Goal: Task Accomplishment & Management: Manage account settings

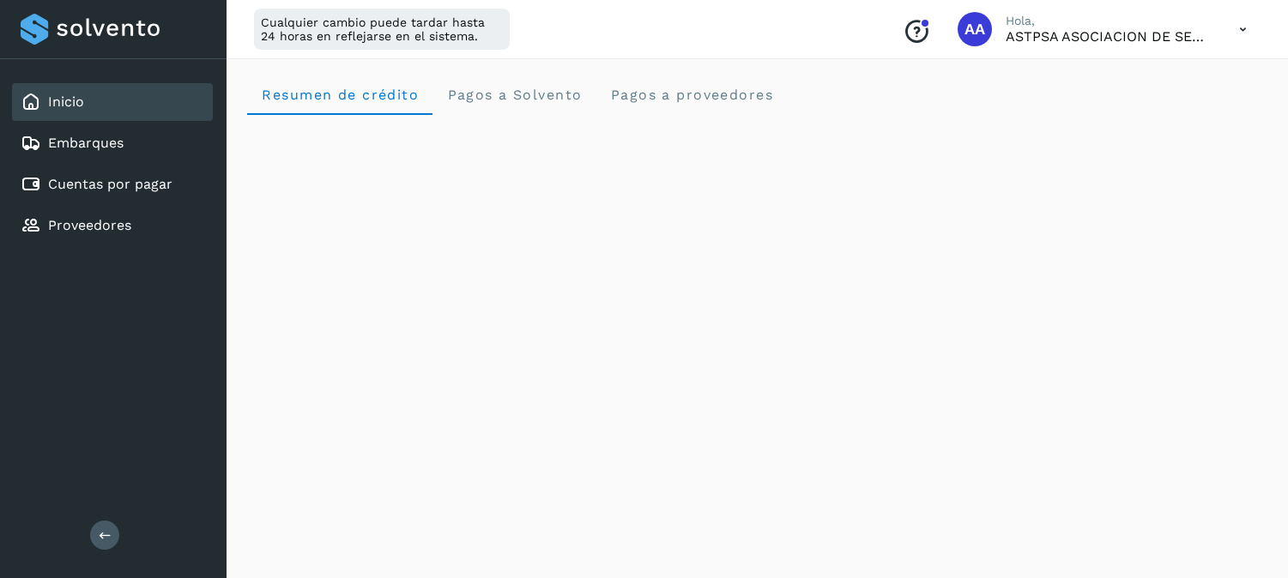
scroll to position [95, 0]
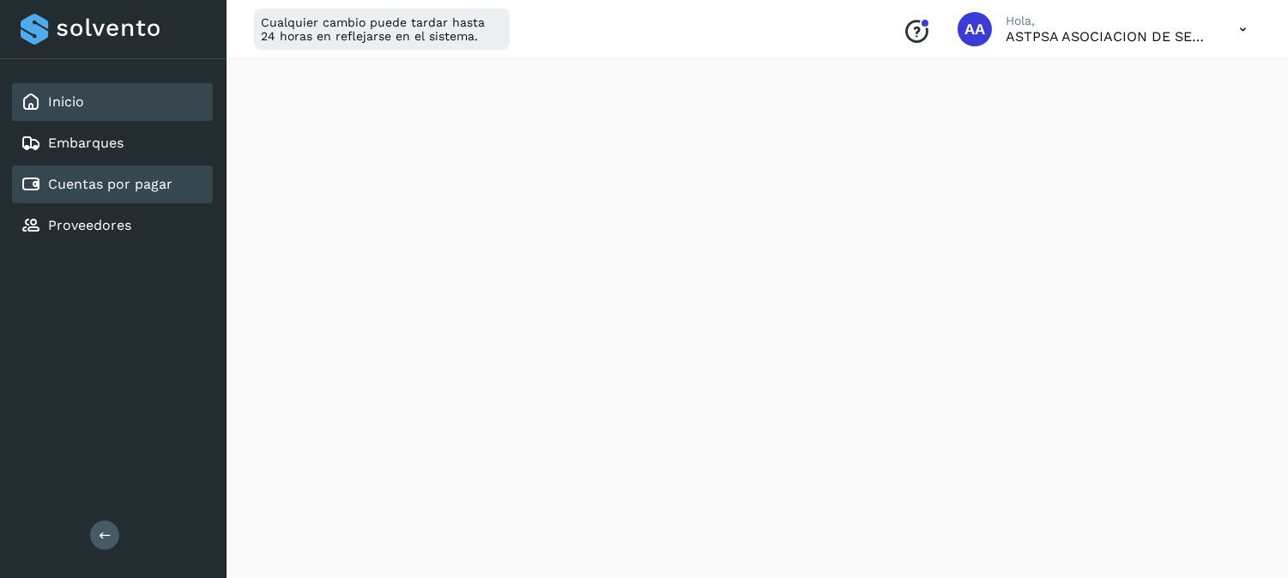
click at [117, 181] on link "Cuentas por pagar" at bounding box center [110, 184] width 124 height 16
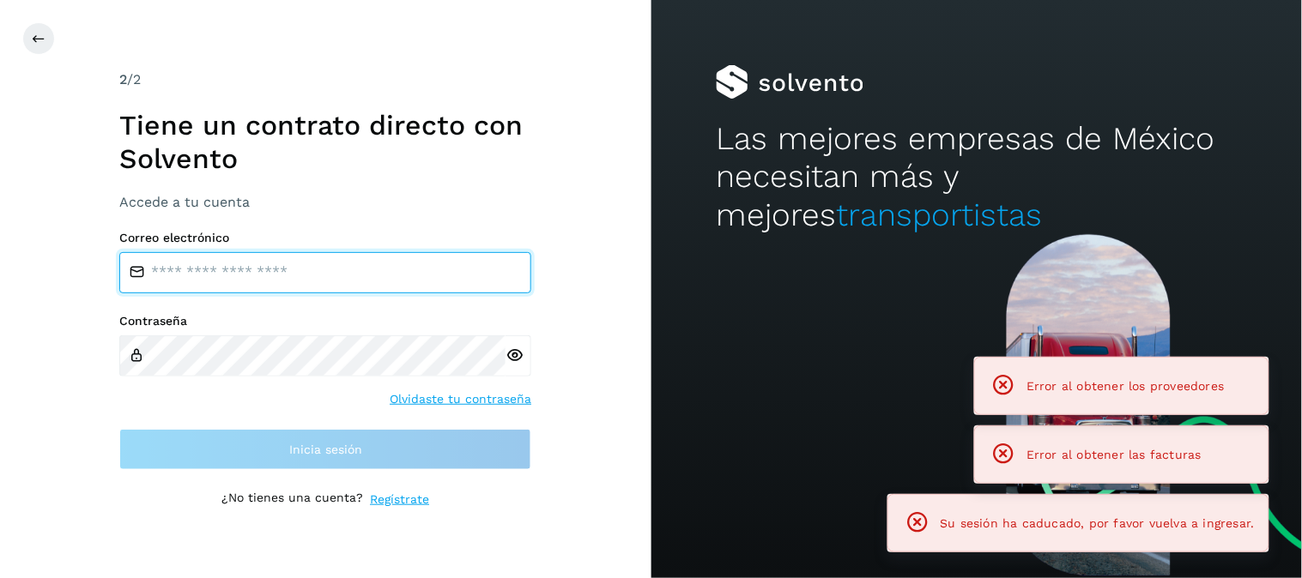
click at [215, 273] on input "email" at bounding box center [325, 272] width 412 height 41
type input "**********"
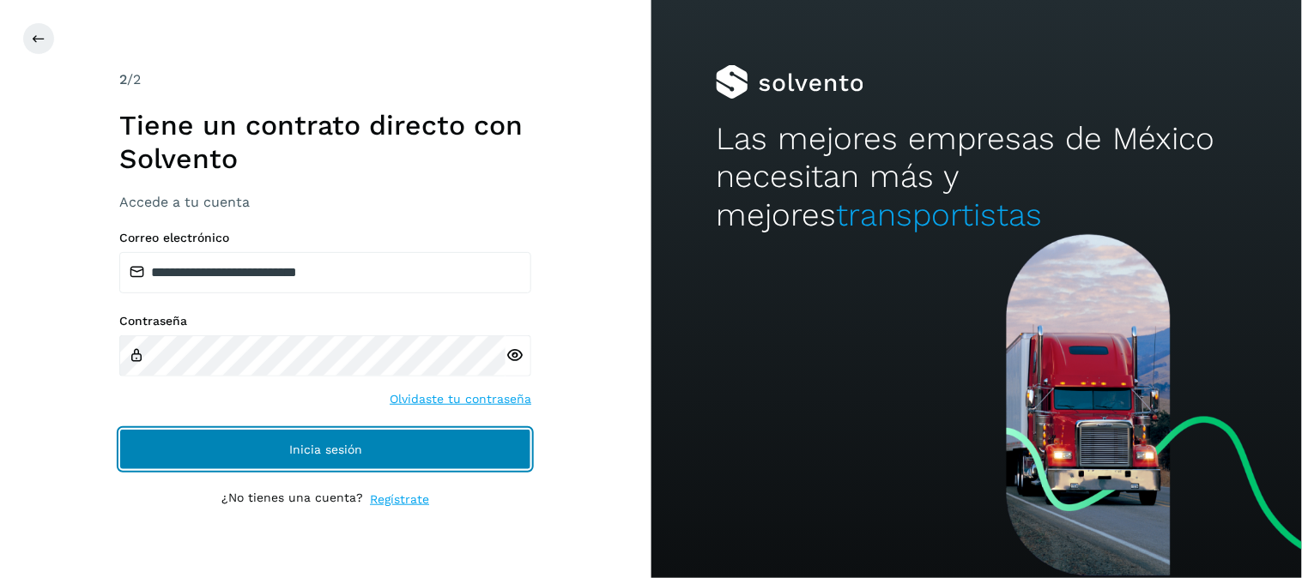
click at [310, 444] on span "Inicia sesión" at bounding box center [325, 450] width 73 height 12
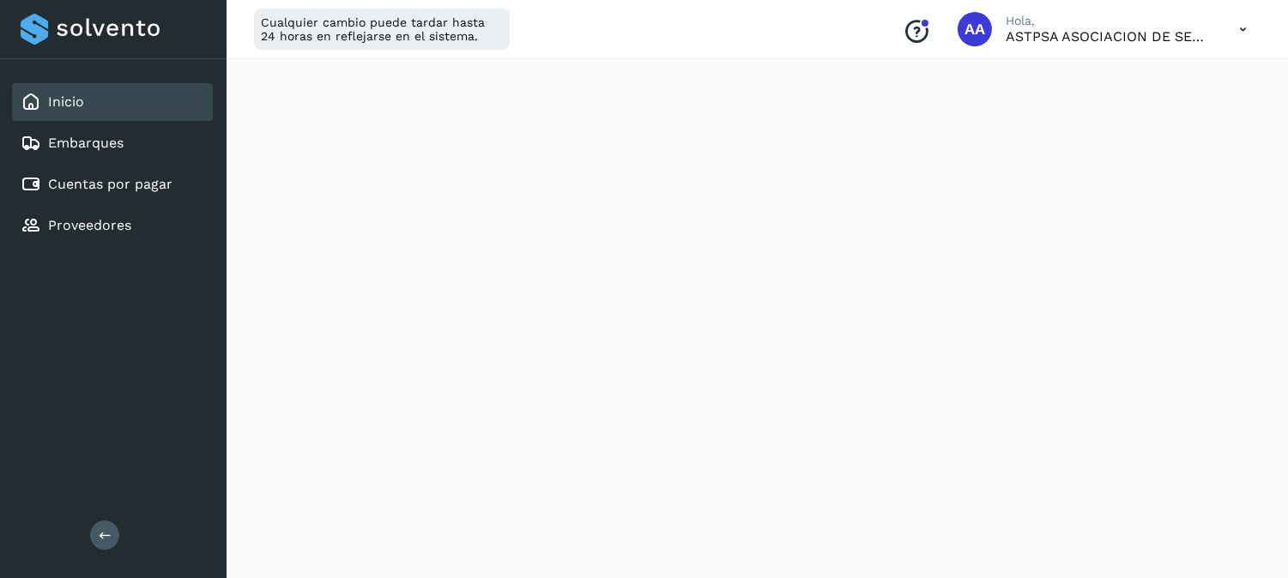
scroll to position [229, 0]
click at [134, 176] on link "Cuentas por pagar" at bounding box center [110, 184] width 124 height 16
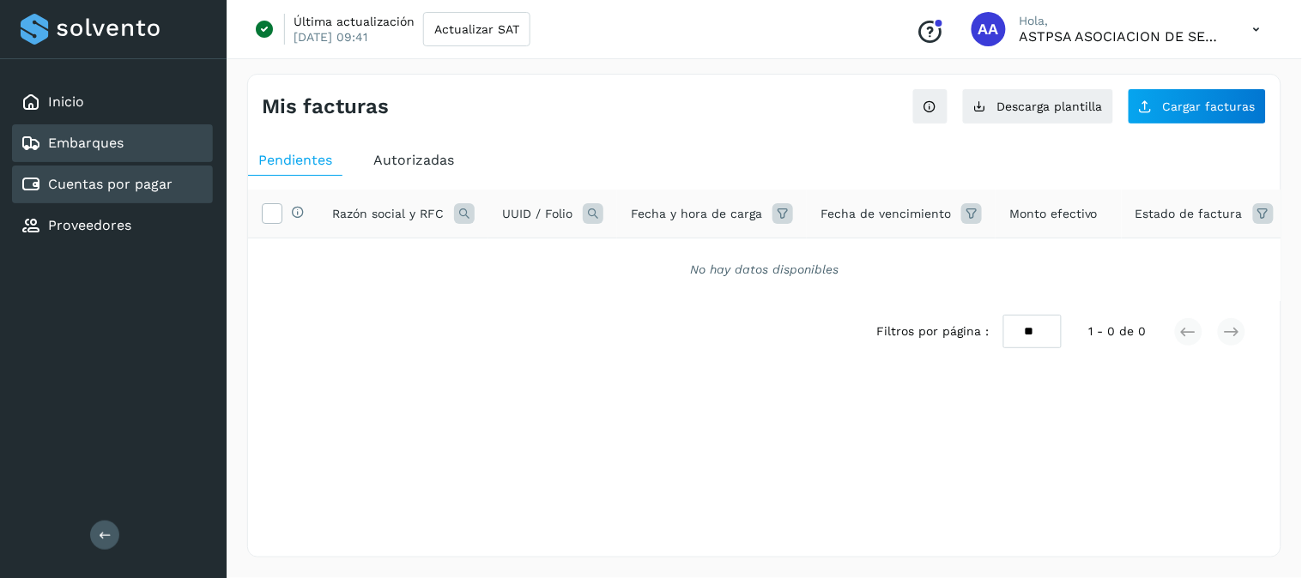
click at [93, 135] on link "Embarques" at bounding box center [86, 143] width 76 height 16
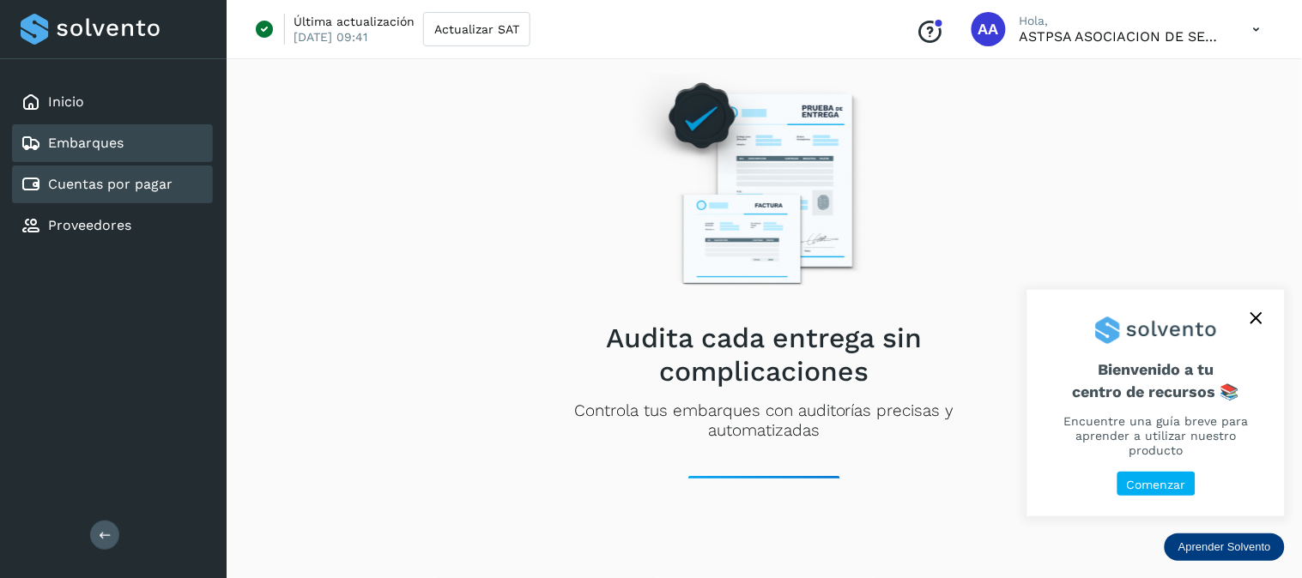
click at [90, 176] on link "Cuentas por pagar" at bounding box center [110, 184] width 124 height 16
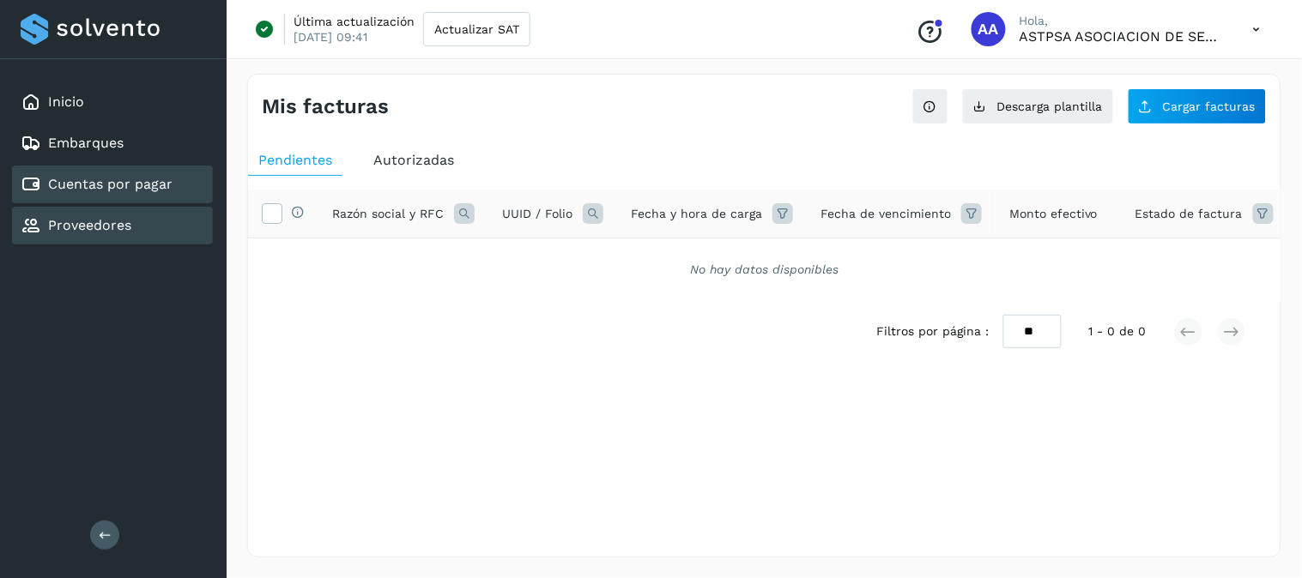
click at [135, 218] on div "Proveedores" at bounding box center [112, 226] width 201 height 38
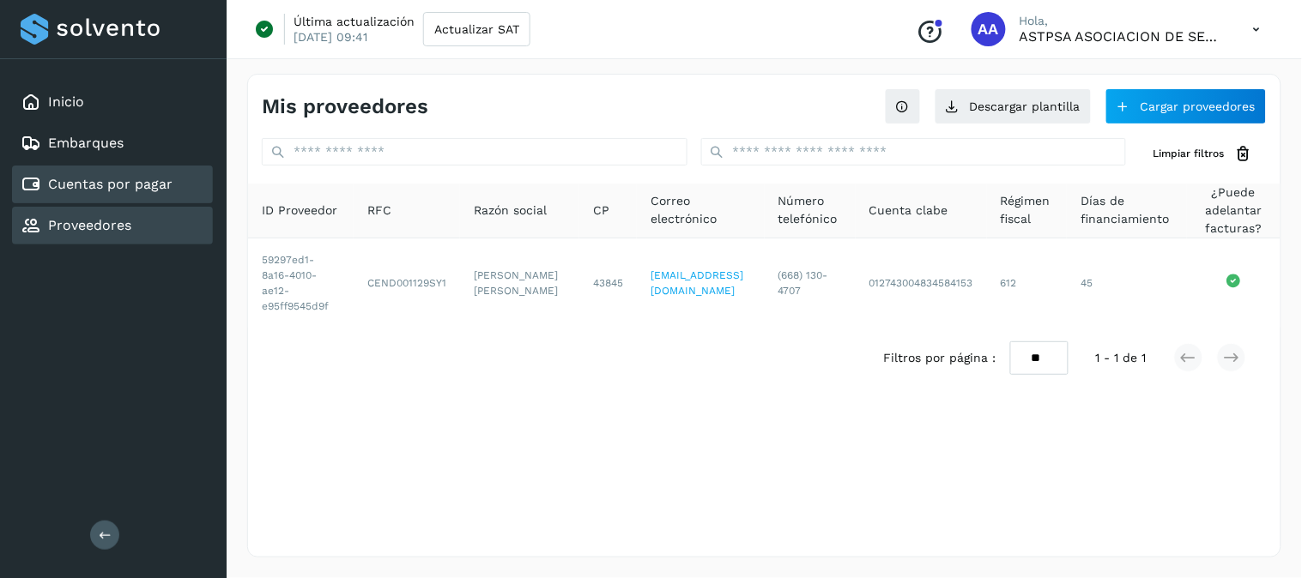
click at [125, 179] on link "Cuentas por pagar" at bounding box center [110, 184] width 124 height 16
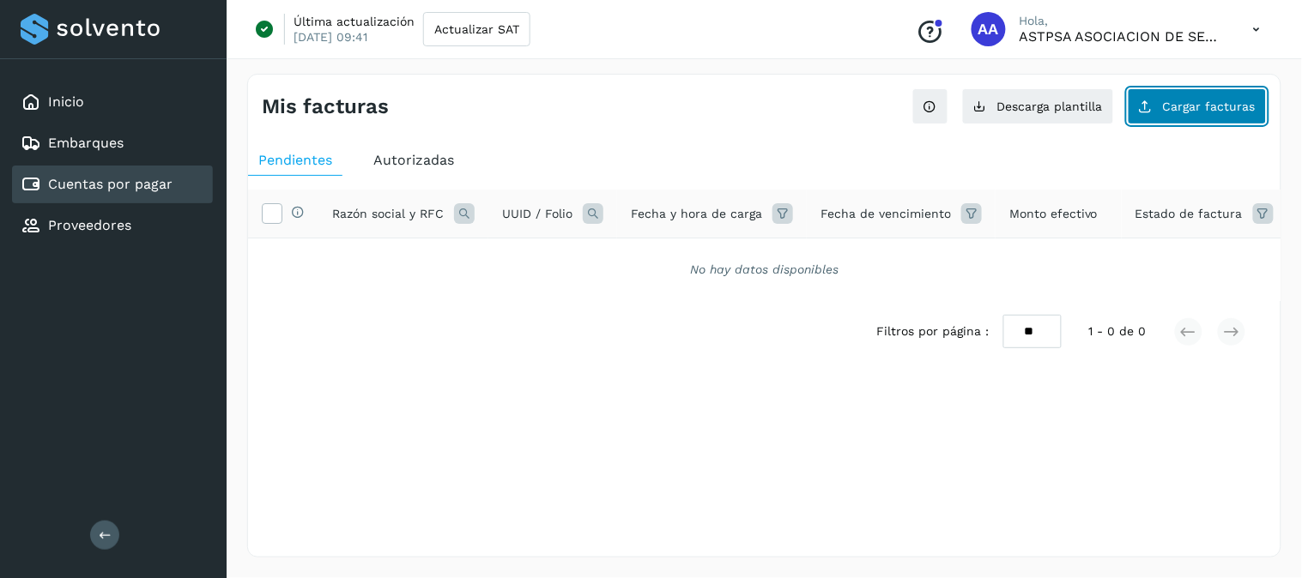
click at [1232, 108] on span "Cargar facturas" at bounding box center [1209, 106] width 93 height 12
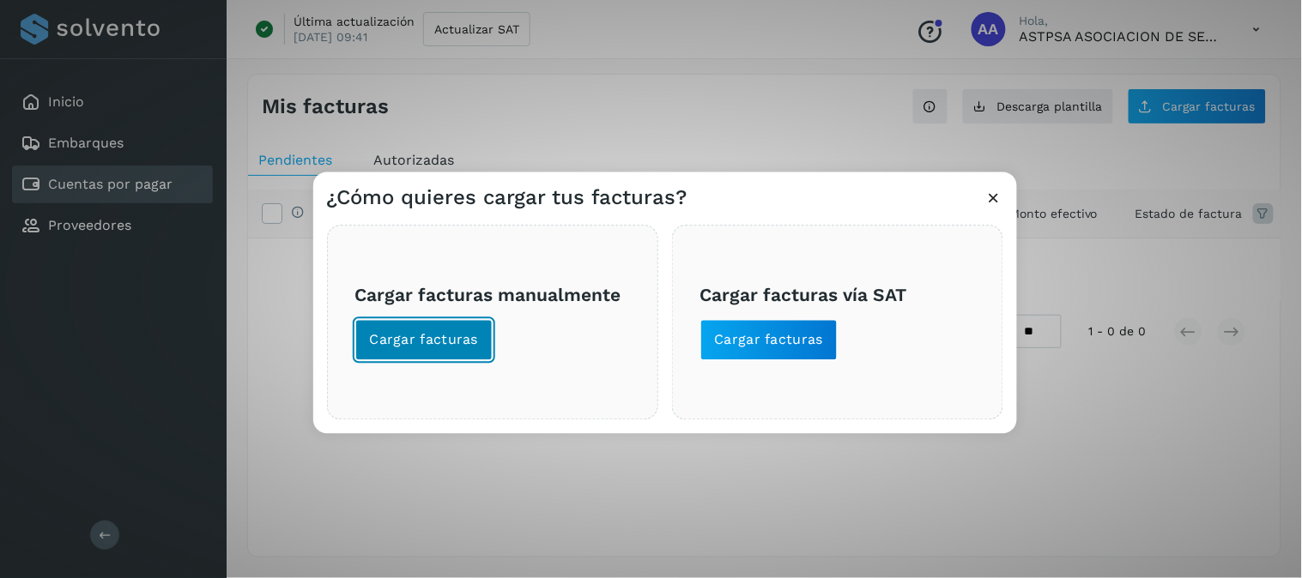
click at [386, 324] on button "Cargar facturas" at bounding box center [424, 340] width 138 height 41
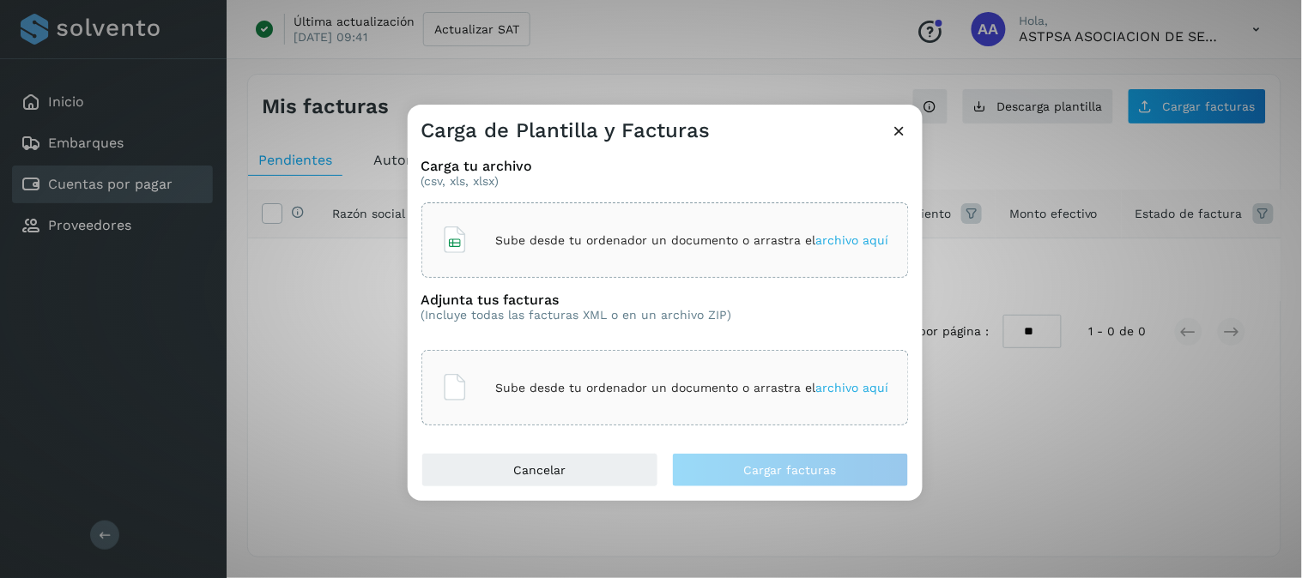
click at [542, 235] on p "Sube desde tu ordenador un documento o arrastra el archivo aquí" at bounding box center [692, 240] width 393 height 15
click at [684, 382] on p "Sube desde tu ordenador un documento o arrastra el archivo aquí" at bounding box center [692, 388] width 393 height 15
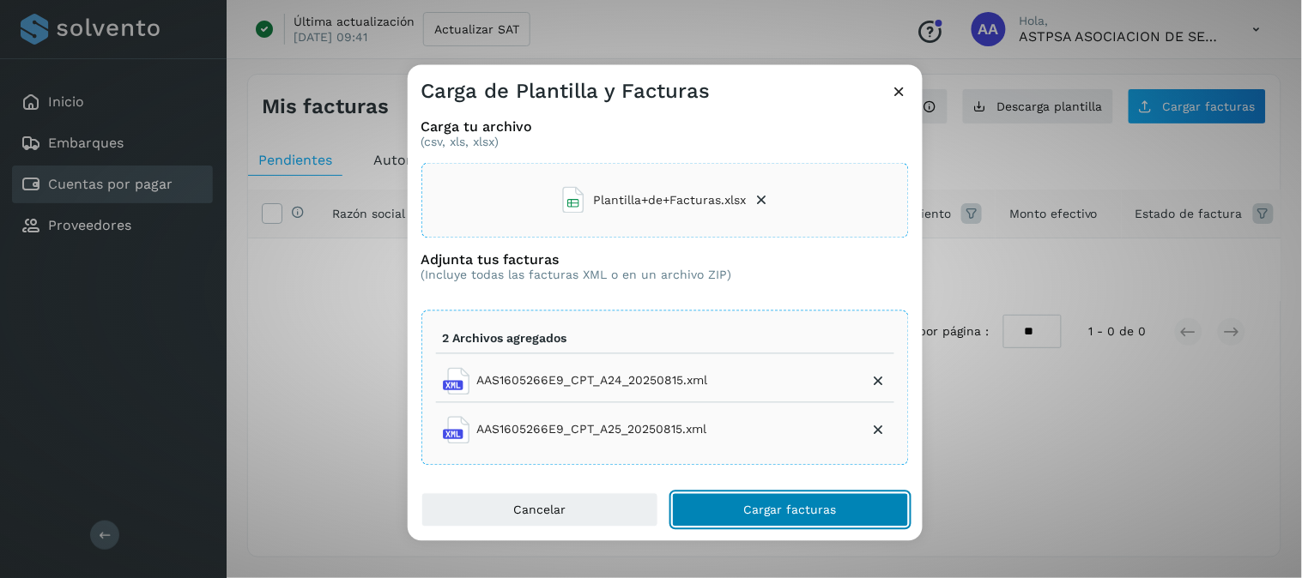
click at [817, 505] on span "Cargar facturas" at bounding box center [790, 510] width 93 height 12
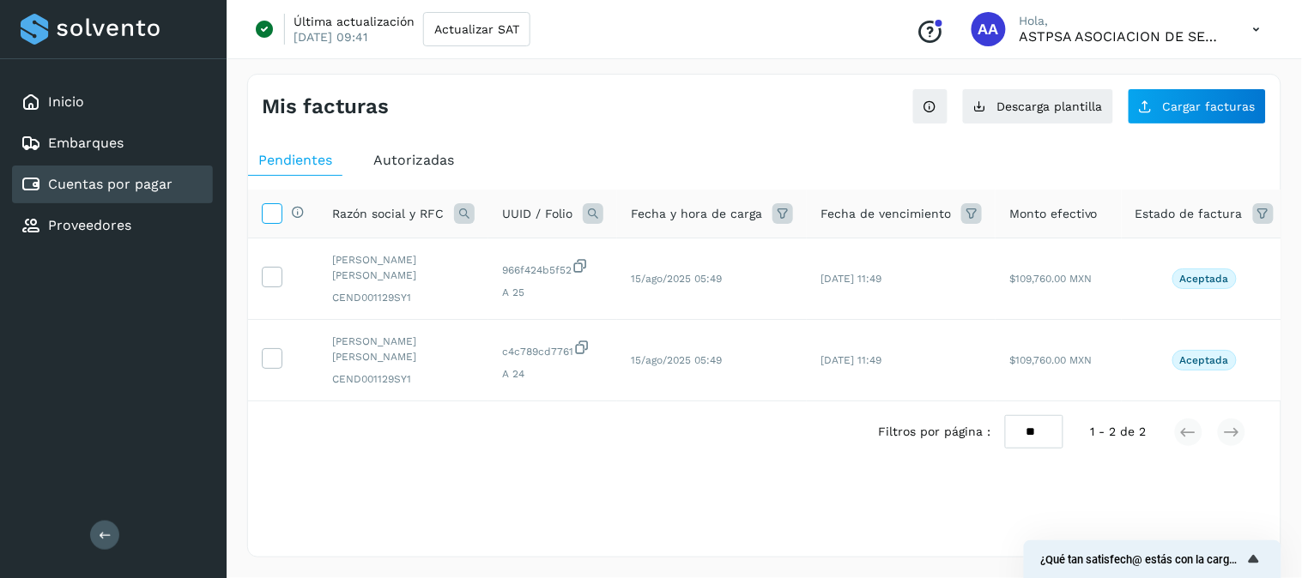
click at [264, 211] on icon at bounding box center [272, 212] width 18 height 18
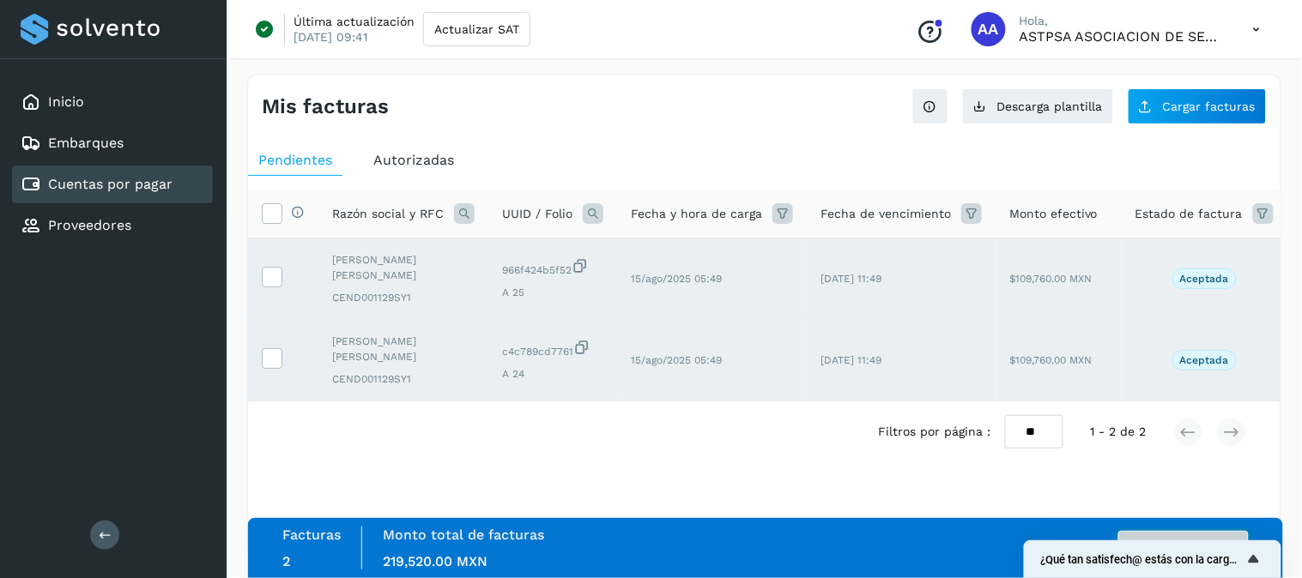
click at [1229, 535] on button "Autorizar facturas" at bounding box center [1183, 548] width 130 height 34
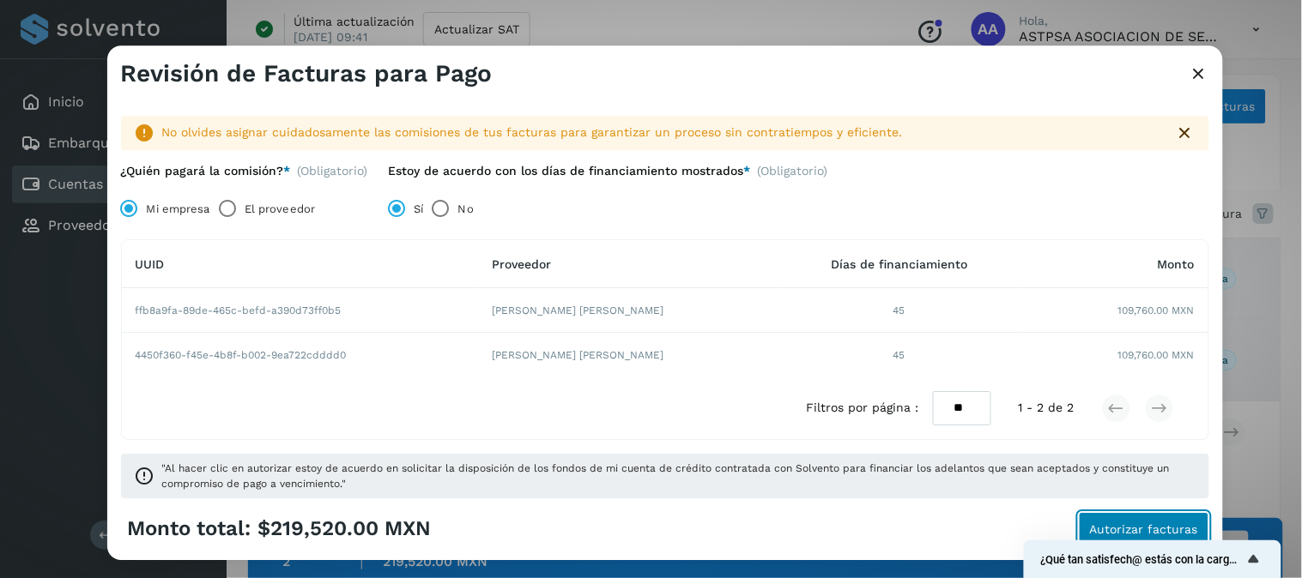
click at [1143, 526] on span "Autorizar facturas" at bounding box center [1144, 530] width 108 height 12
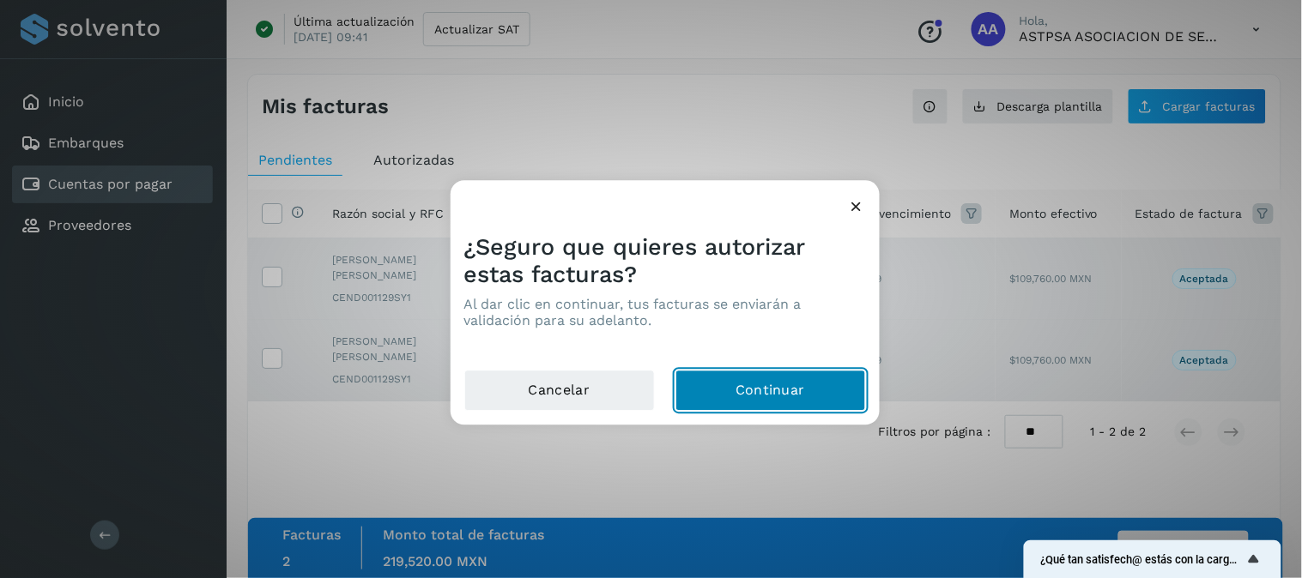
click at [796, 386] on button "Continuar" at bounding box center [770, 391] width 191 height 41
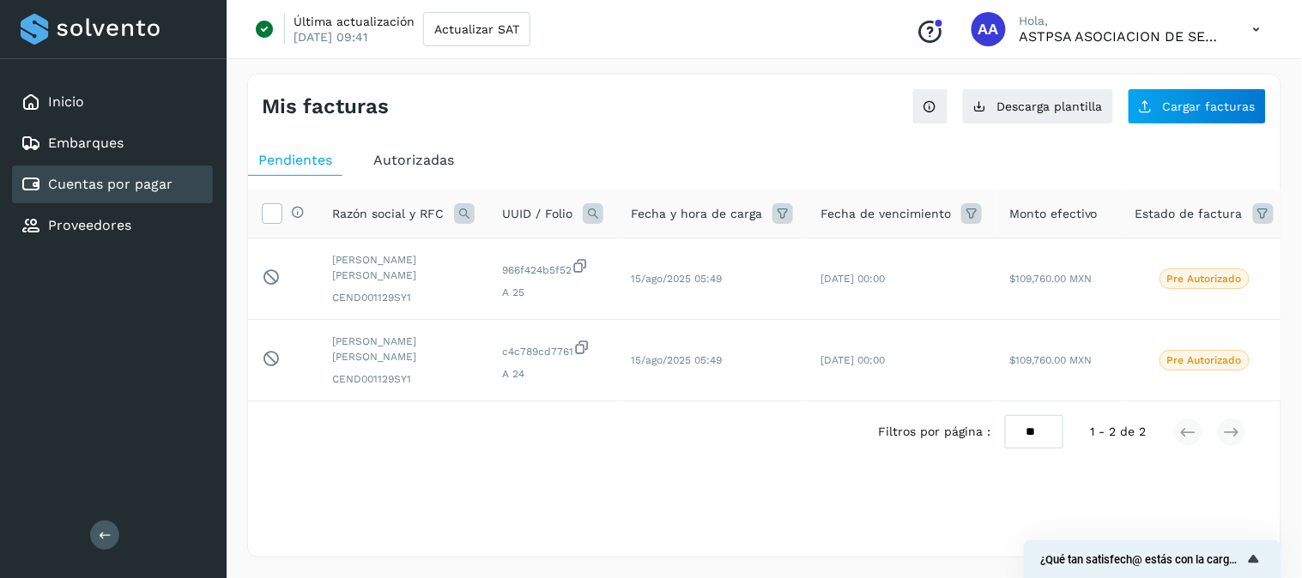
click at [621, 147] on ul "Pendientes Autorizadas" at bounding box center [764, 160] width 1032 height 31
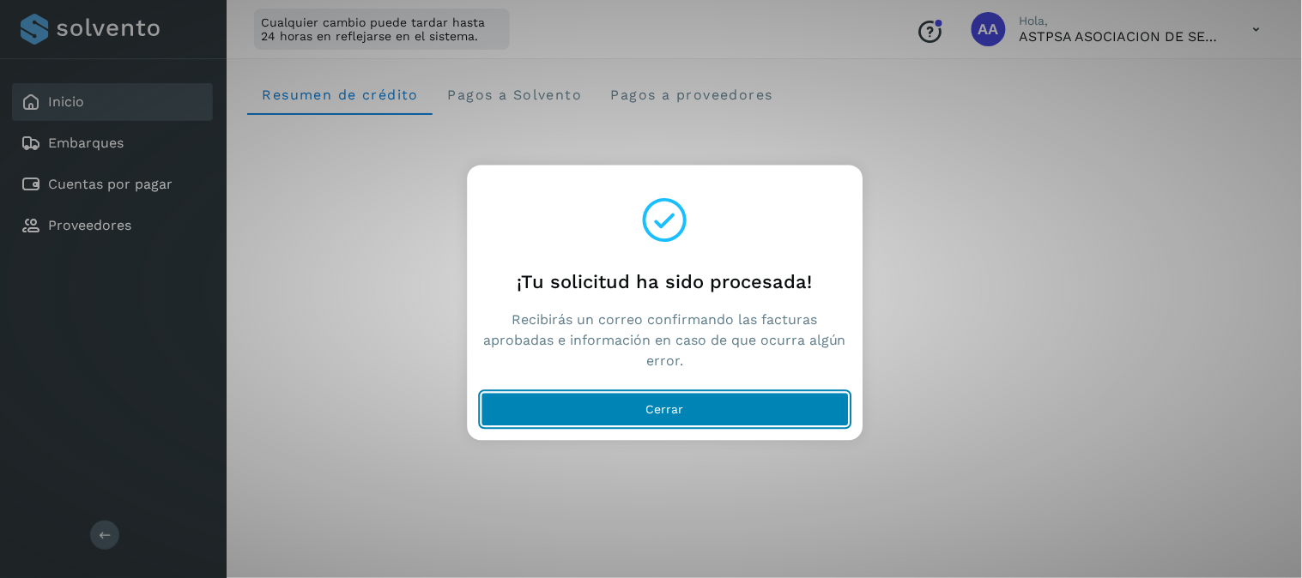
click at [761, 407] on button "Cerrar" at bounding box center [665, 410] width 368 height 34
